Goal: Navigation & Orientation: Find specific page/section

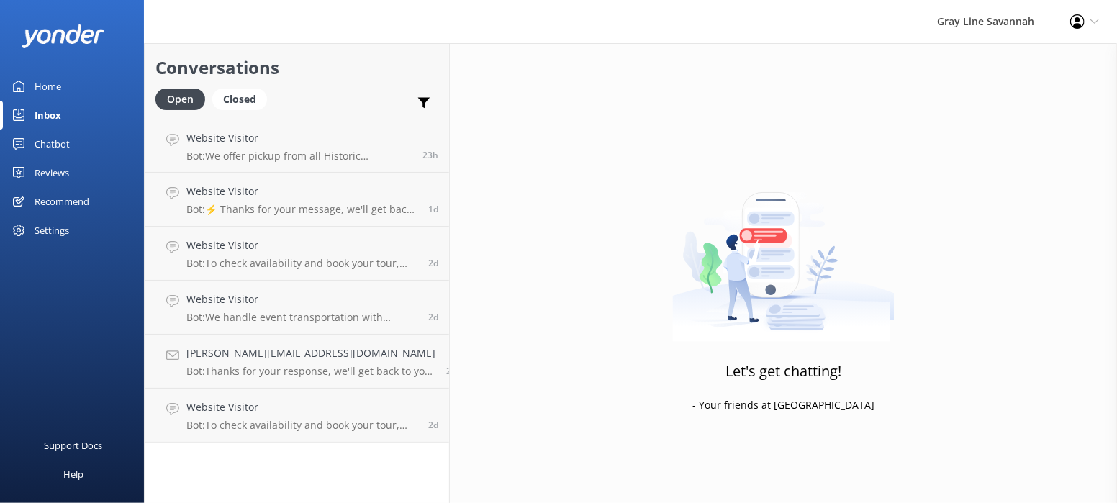
click at [54, 196] on div "Recommend" at bounding box center [62, 201] width 55 height 29
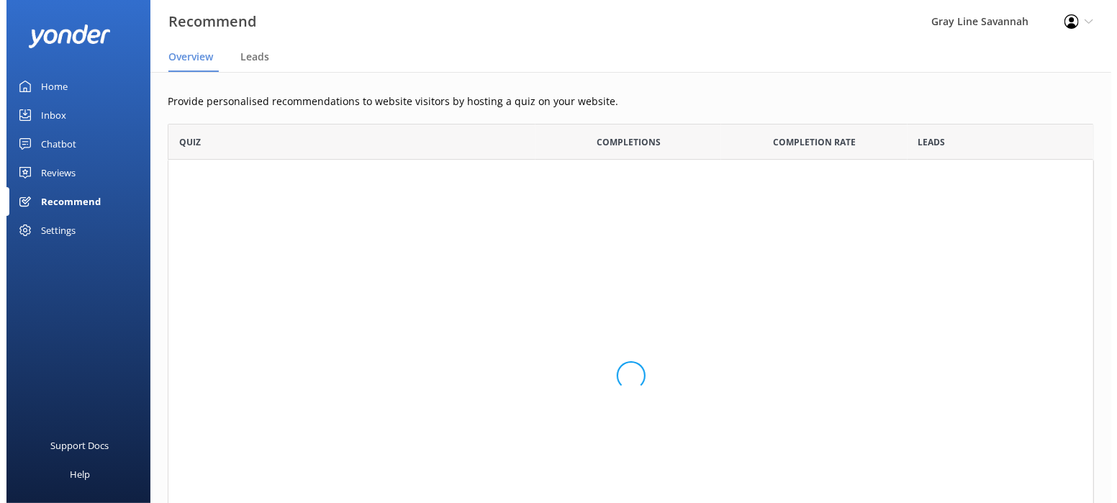
scroll to position [456, 914]
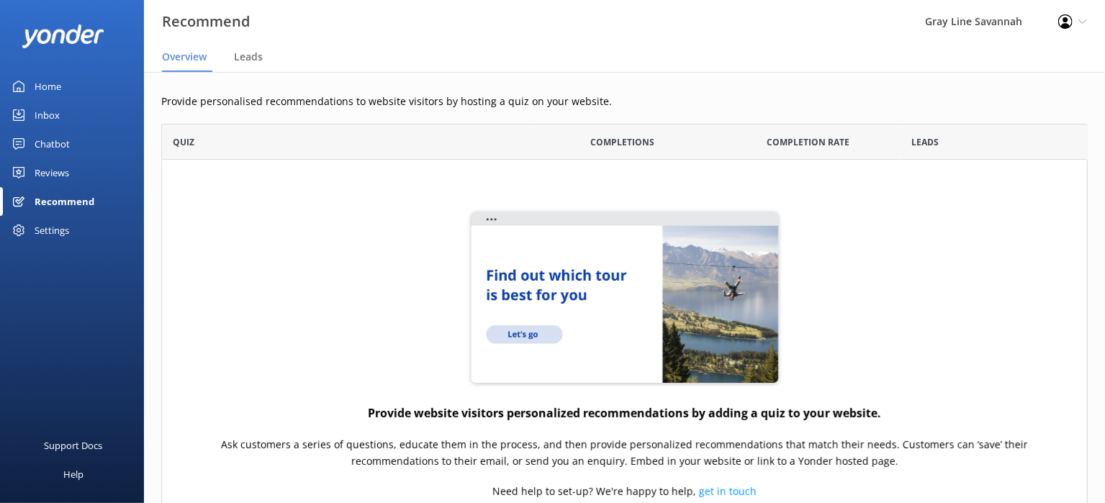
click at [47, 176] on div "Reviews" at bounding box center [52, 172] width 35 height 29
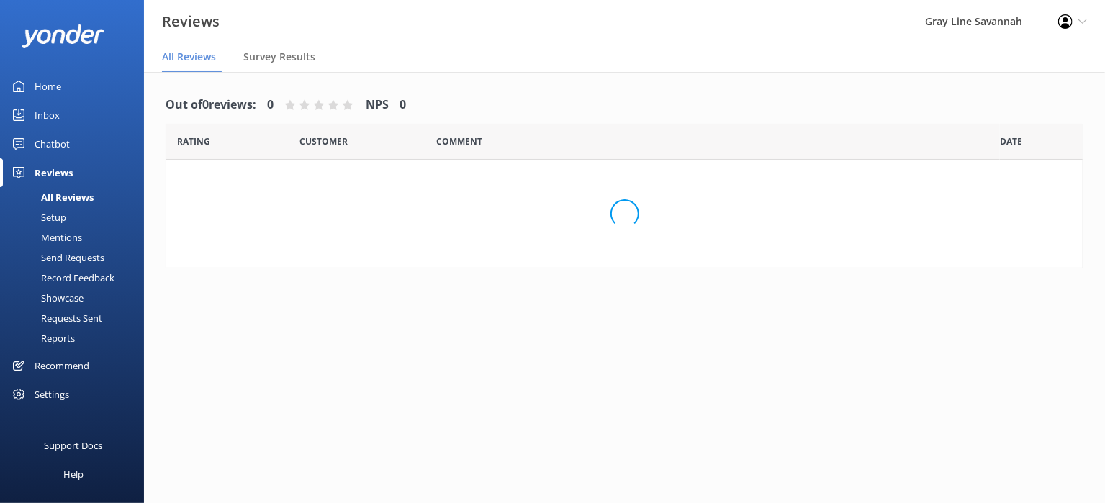
click at [53, 147] on div "Chatbot" at bounding box center [52, 144] width 35 height 29
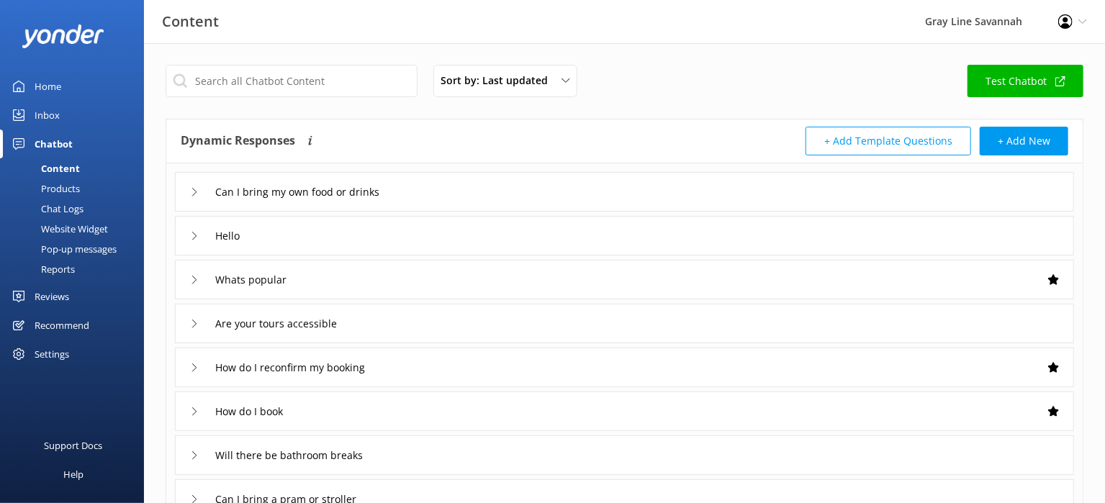
click at [63, 205] on div "Chat Logs" at bounding box center [46, 209] width 75 height 20
